Goal: Find specific page/section: Find specific page/section

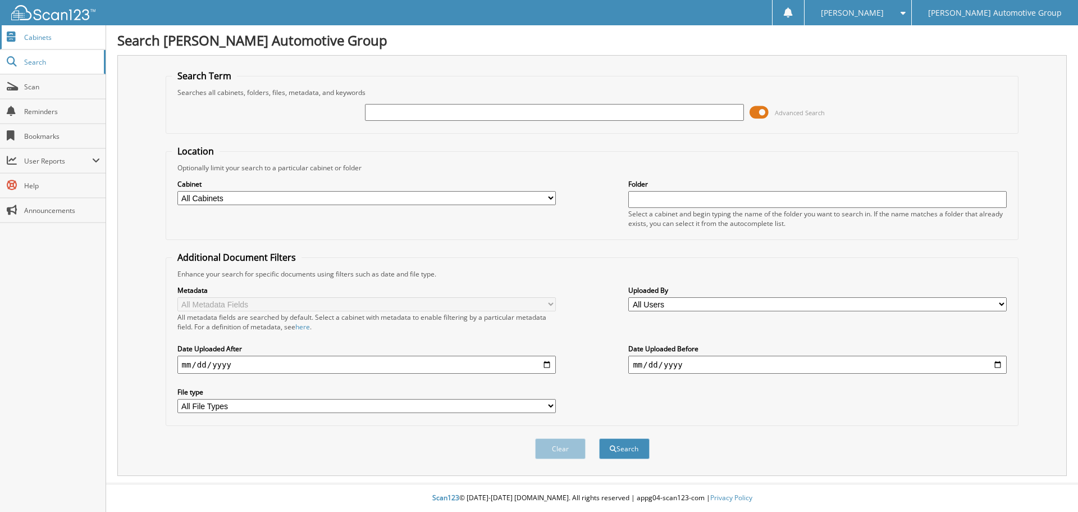
click at [55, 44] on link "Cabinets" at bounding box center [53, 37] width 106 height 24
type input "308018"
click at [617, 446] on button "Search" at bounding box center [624, 448] width 51 height 21
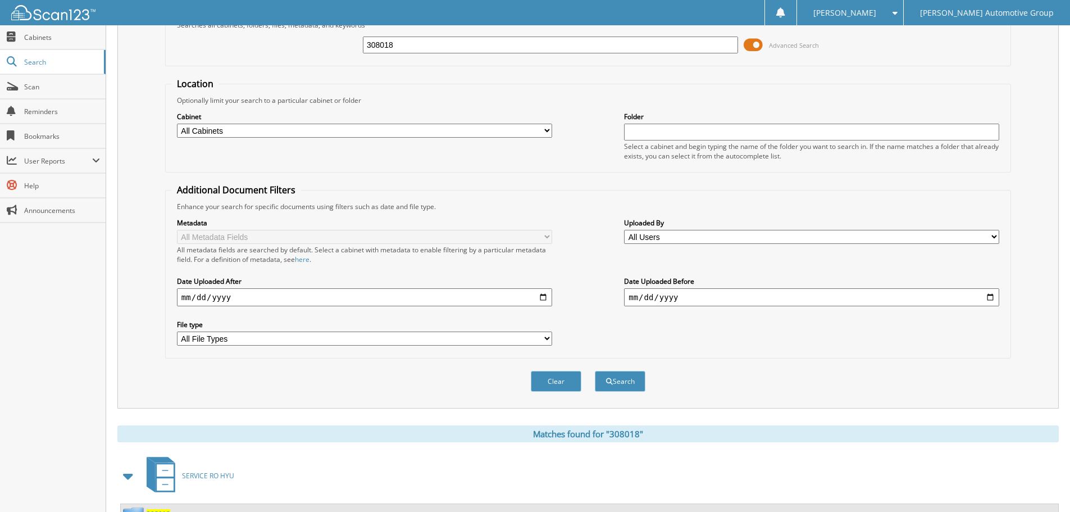
scroll to position [160, 0]
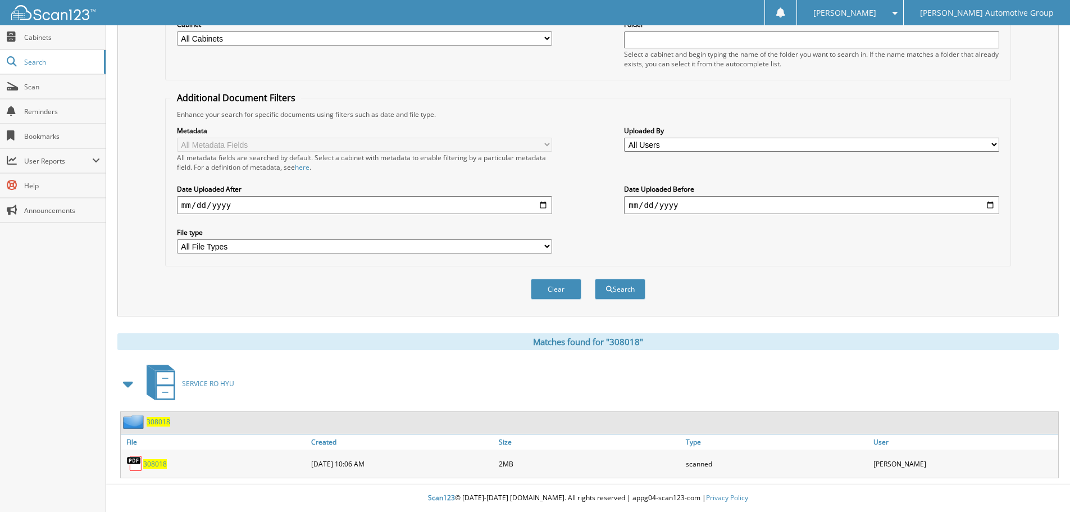
click at [157, 467] on span "308018" at bounding box center [155, 464] width 24 height 10
